Goal: Find contact information: Obtain details needed to contact an individual or organization

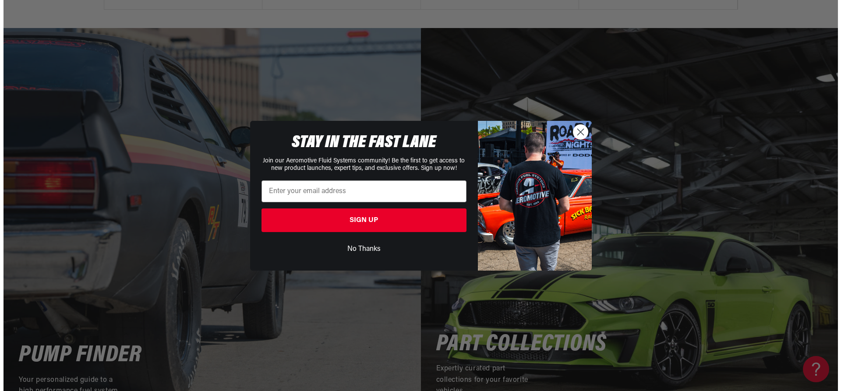
scroll to position [1797, 0]
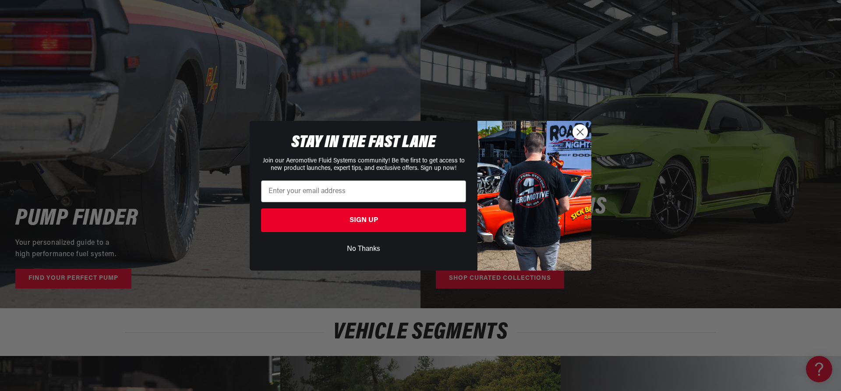
click at [577, 131] on circle "Close dialog" at bounding box center [580, 131] width 14 height 14
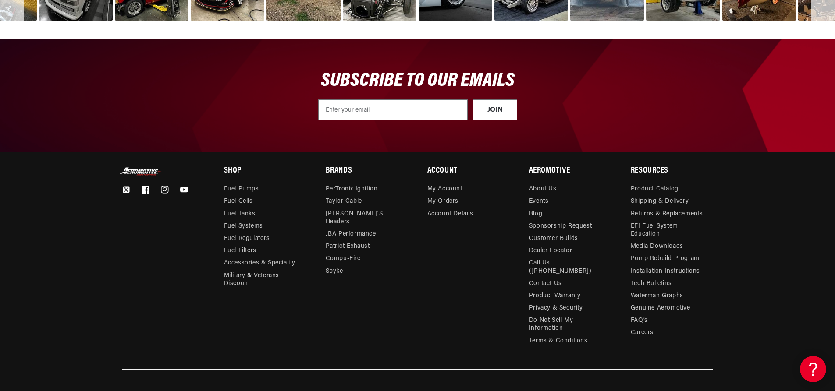
scroll to position [3080, 0]
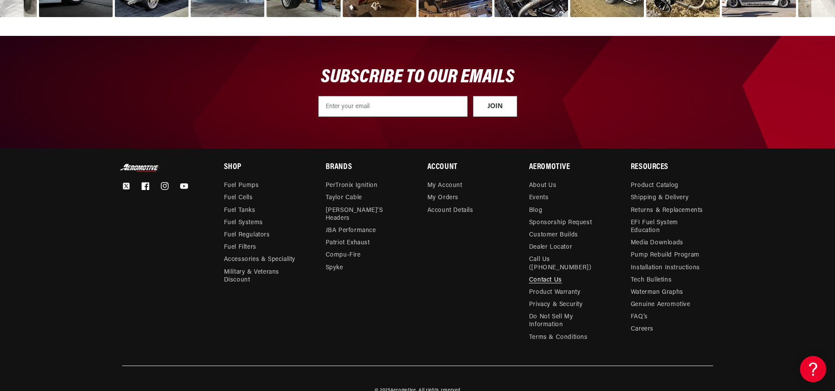
click at [548, 274] on link "Contact Us" at bounding box center [545, 280] width 33 height 12
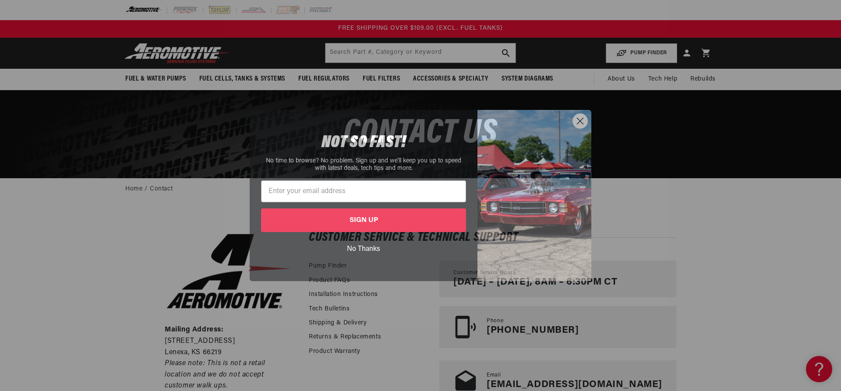
click at [573, 118] on icon "Close dialog" at bounding box center [580, 121] width 15 height 15
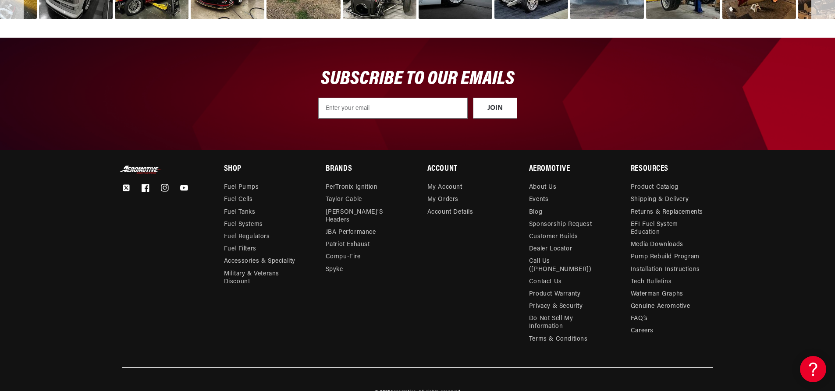
scroll to position [3080, 0]
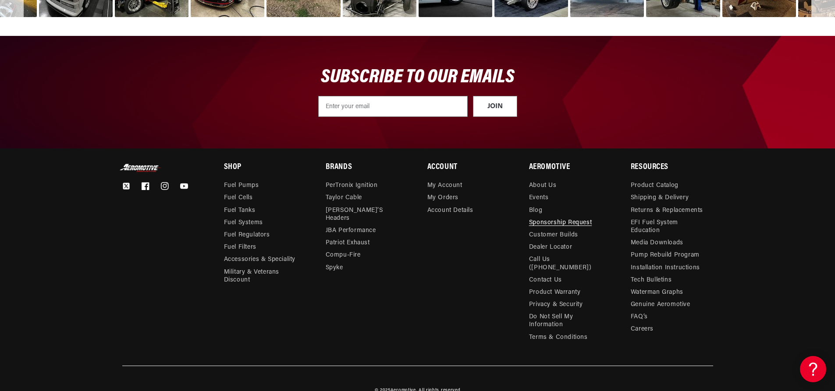
click at [568, 217] on link "Sponsorship Request" at bounding box center [560, 223] width 63 height 12
